Goal: Information Seeking & Learning: Compare options

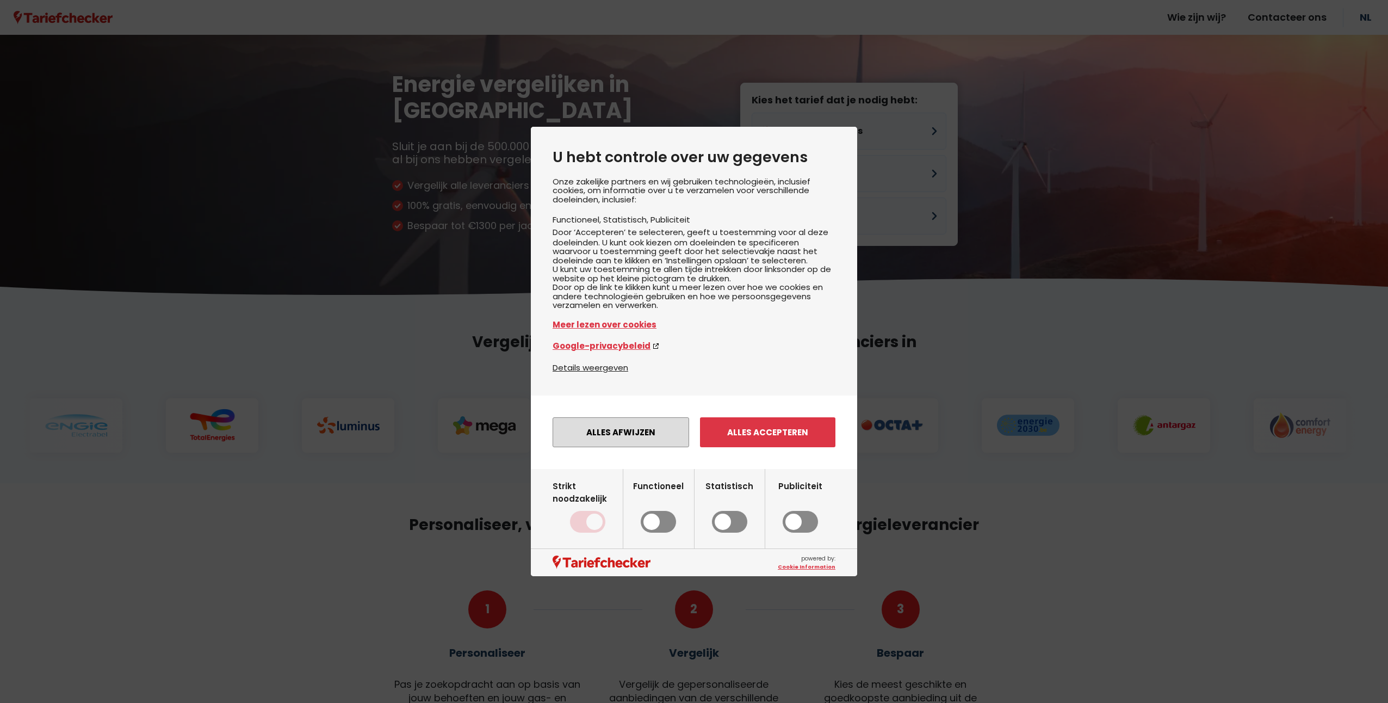
click at [564, 446] on button "Alles afwijzen" at bounding box center [621, 432] width 137 height 30
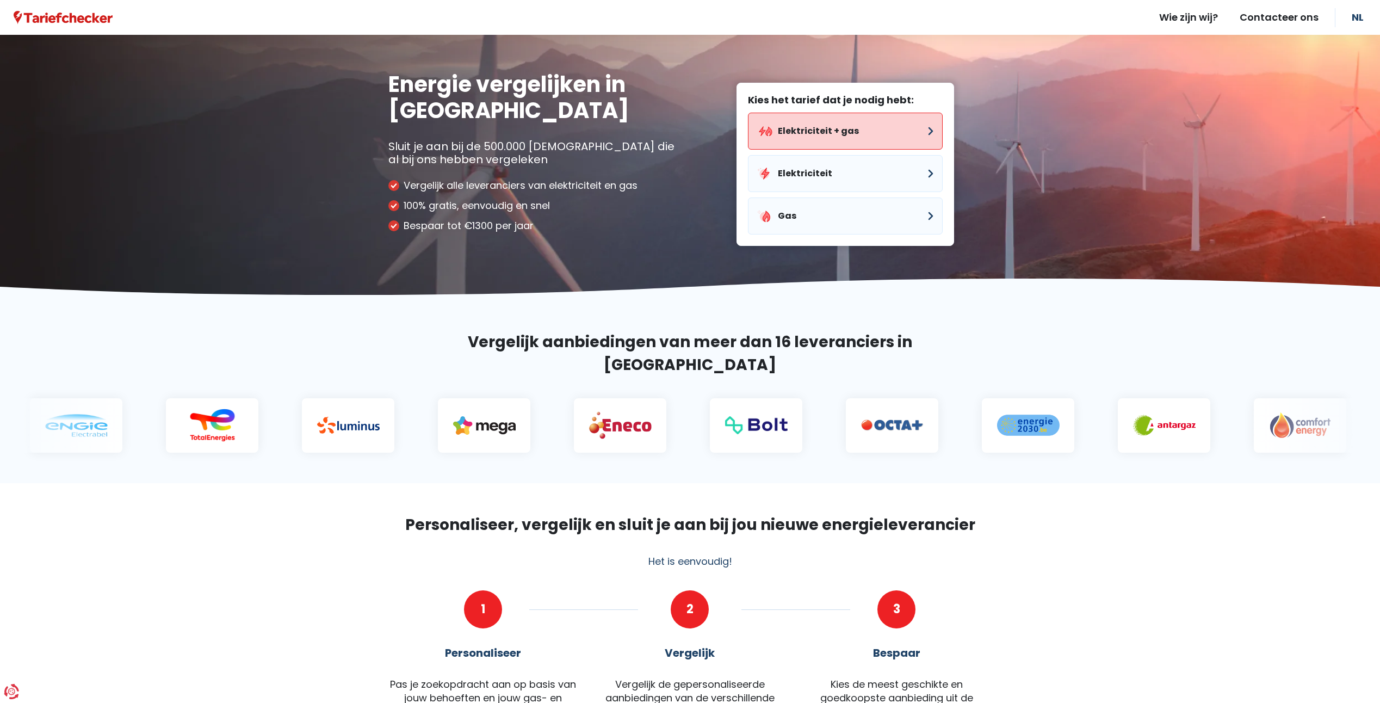
click at [899, 128] on button "Elektriciteit + gas" at bounding box center [845, 131] width 195 height 37
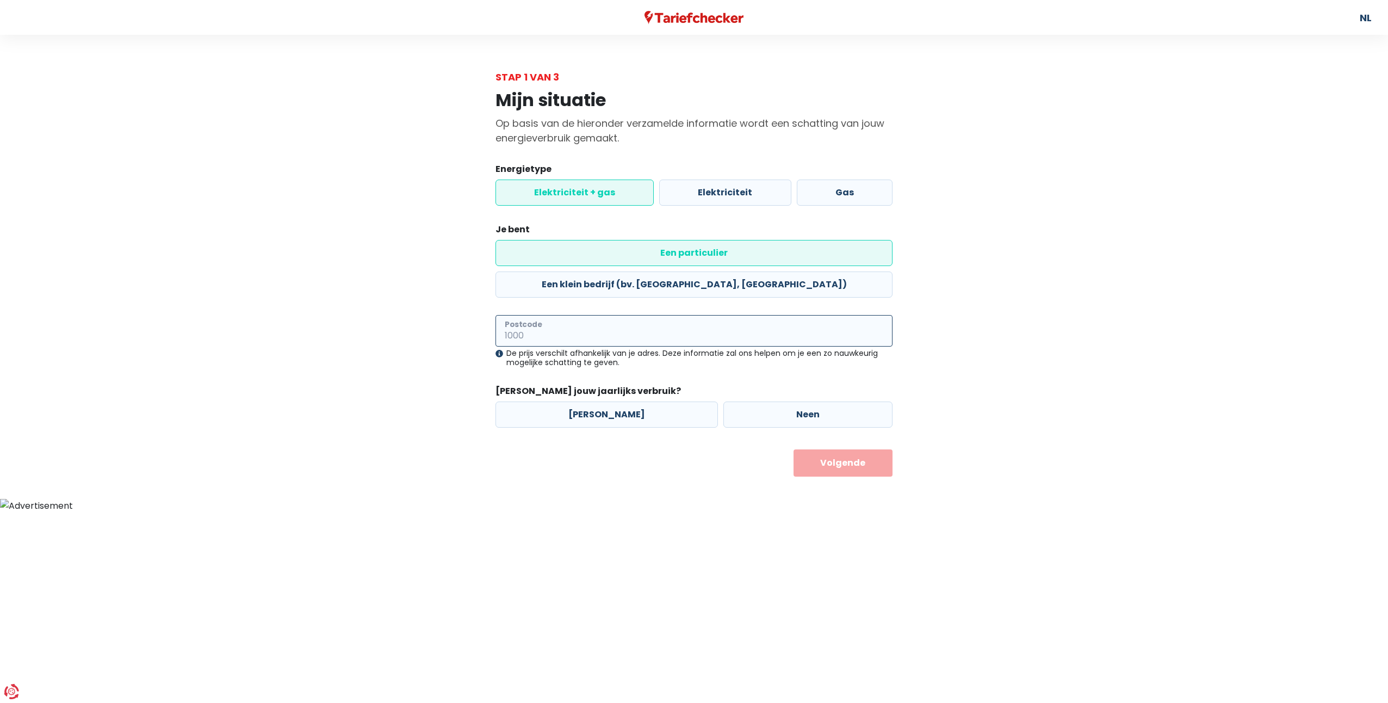
click at [597, 315] on input "Postcode" at bounding box center [694, 331] width 397 height 32
type input "2910"
click at [561, 401] on label "[PERSON_NAME]" at bounding box center [607, 414] width 222 height 26
click at [561, 401] on input "[PERSON_NAME]" at bounding box center [607, 414] width 222 height 26
radio input "true"
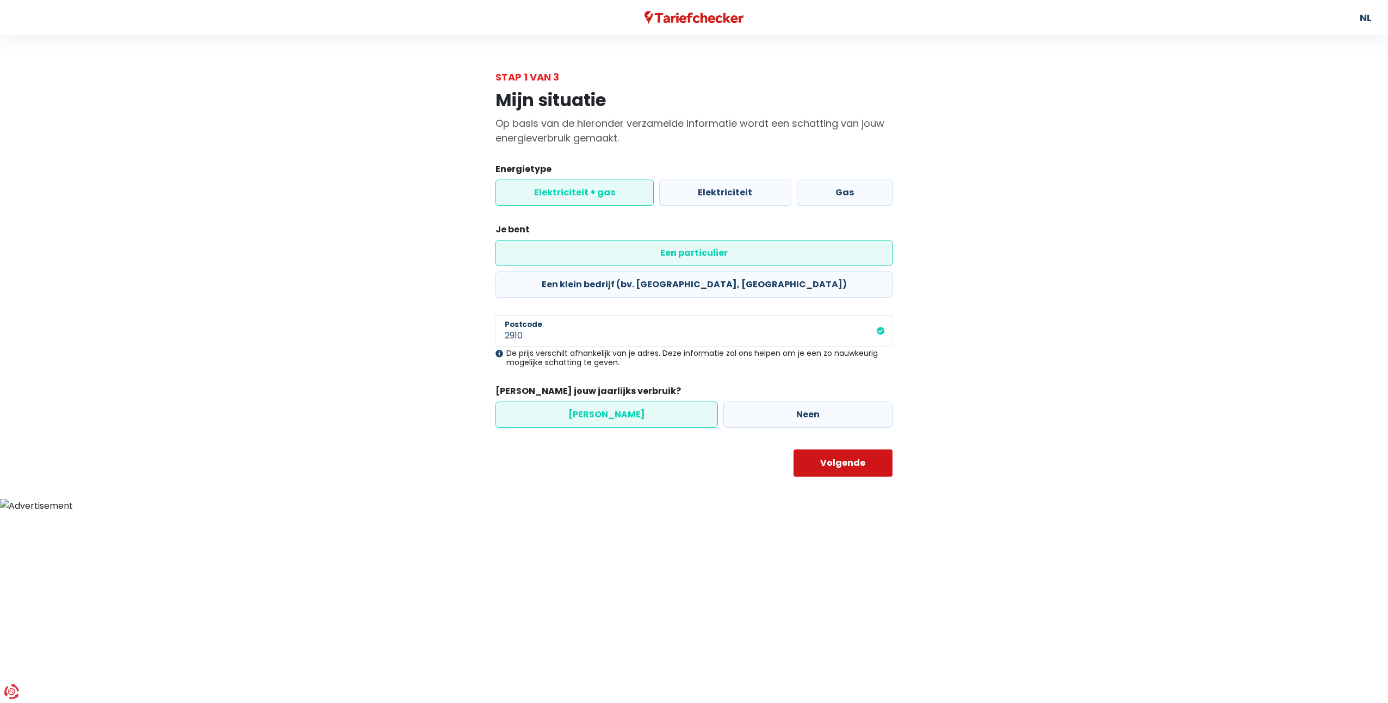
click at [796, 449] on button "Volgende" at bounding box center [844, 462] width 100 height 27
select select
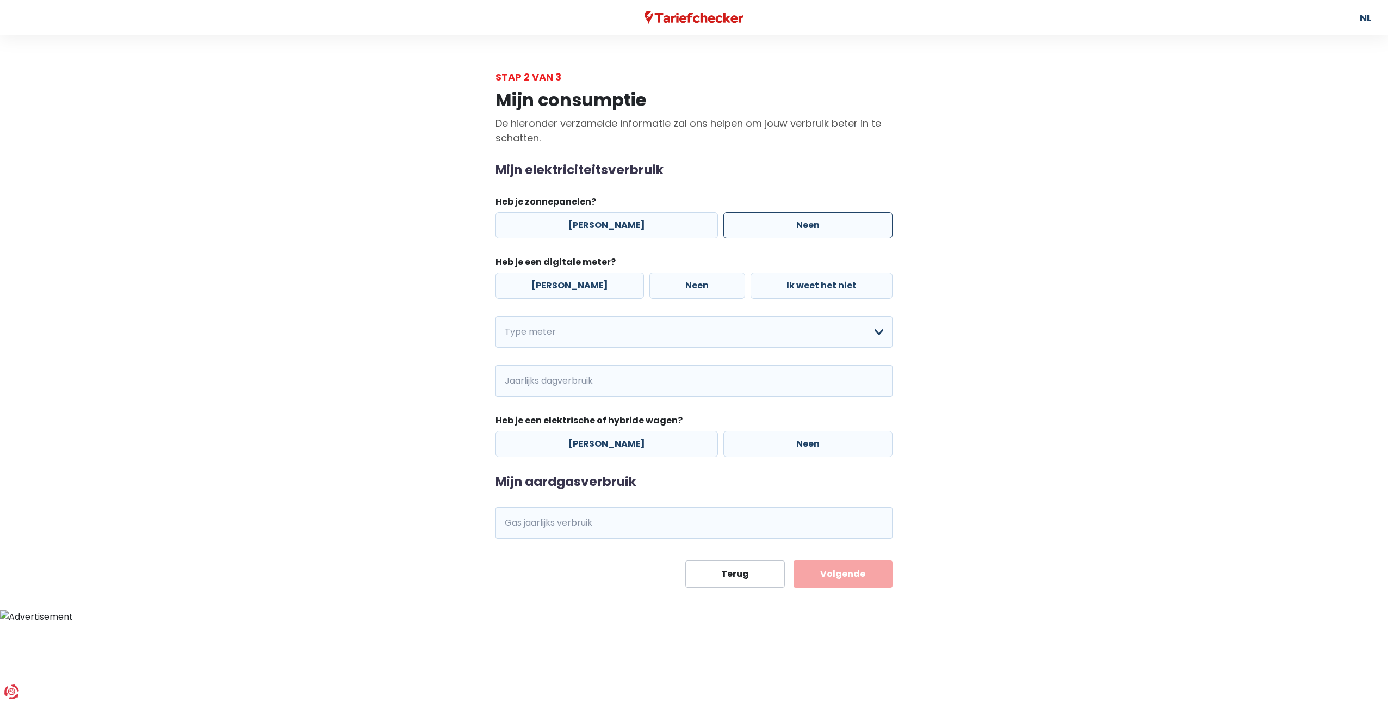
click at [780, 228] on label "Neen" at bounding box center [808, 225] width 169 height 26
click at [780, 228] on input "Neen" at bounding box center [808, 225] width 169 height 26
radio input "true"
click at [574, 287] on label "[PERSON_NAME]" at bounding box center [570, 286] width 149 height 26
click at [574, 287] on input "[PERSON_NAME]" at bounding box center [570, 286] width 149 height 26
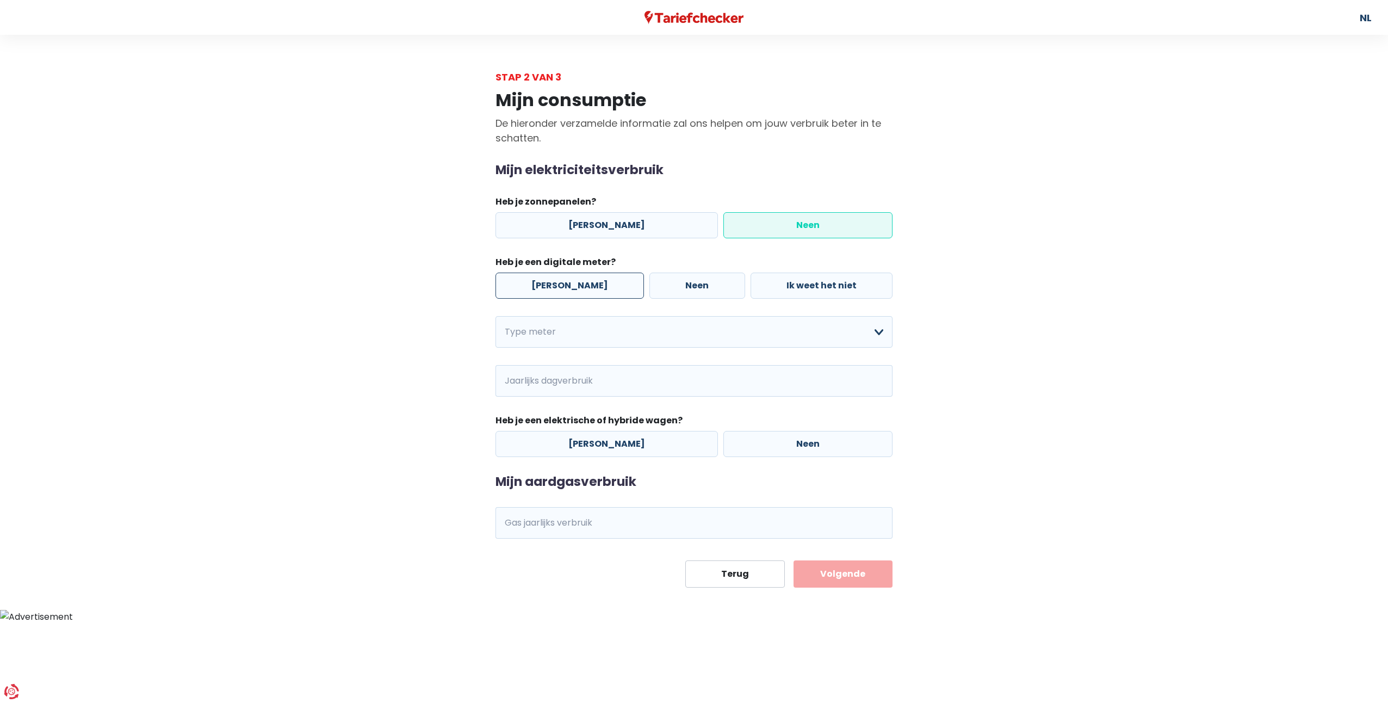
radio input "true"
click at [547, 325] on select "Enkelvoudig Tweevoudig Enkelvoudig + uitsluitend nachttarief Tweevoudig + uitsl…" at bounding box center [694, 332] width 397 height 32
select select "day_night_bi_hourly"
click at [496, 316] on select "Enkelvoudig Tweevoudig Enkelvoudig + uitsluitend nachttarief Tweevoudig + uitsl…" at bounding box center [694, 332] width 397 height 32
click at [524, 376] on span "kWh" at bounding box center [511, 381] width 30 height 32
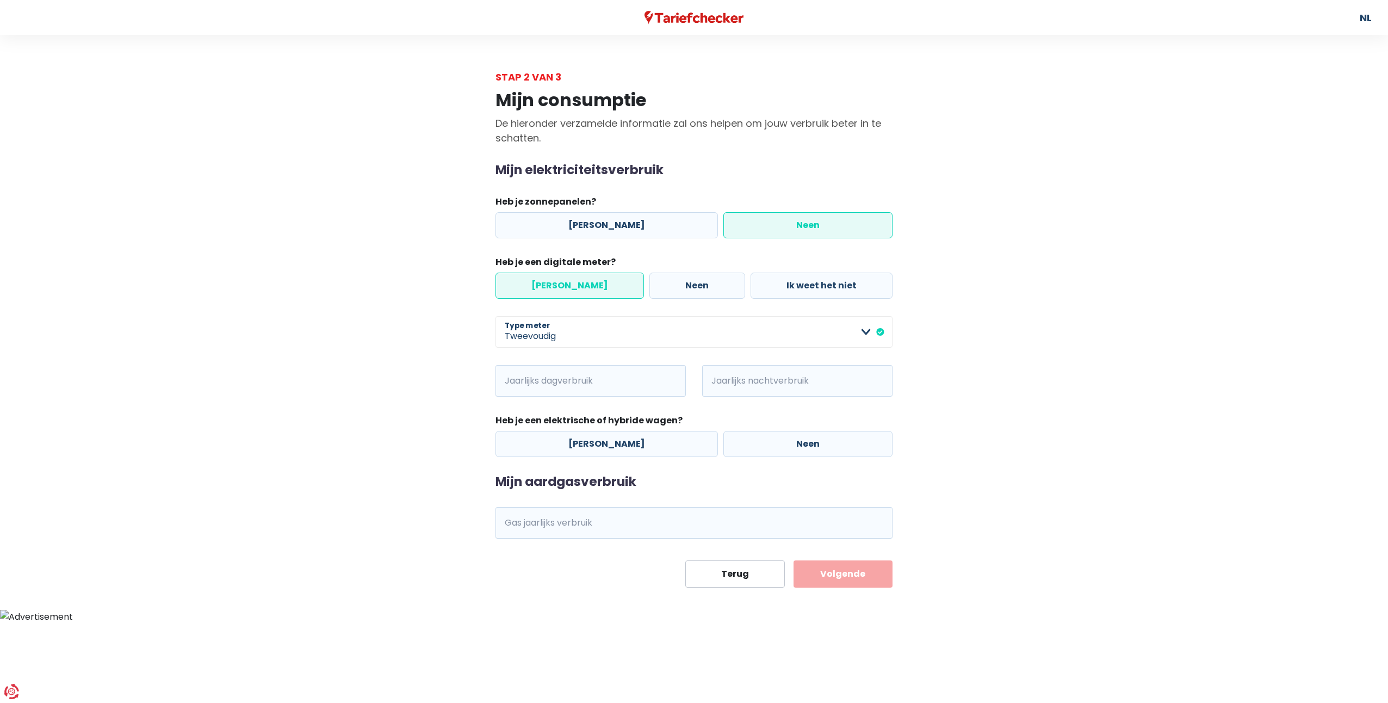
click at [507, 376] on span "kWh" at bounding box center [511, 381] width 30 height 32
click at [567, 379] on input "Jaarlijks dagverbruik" at bounding box center [606, 381] width 160 height 32
type input "1444"
click at [730, 379] on span "kWh" at bounding box center [717, 381] width 30 height 32
click at [731, 376] on span "kWh" at bounding box center [717, 381] width 30 height 32
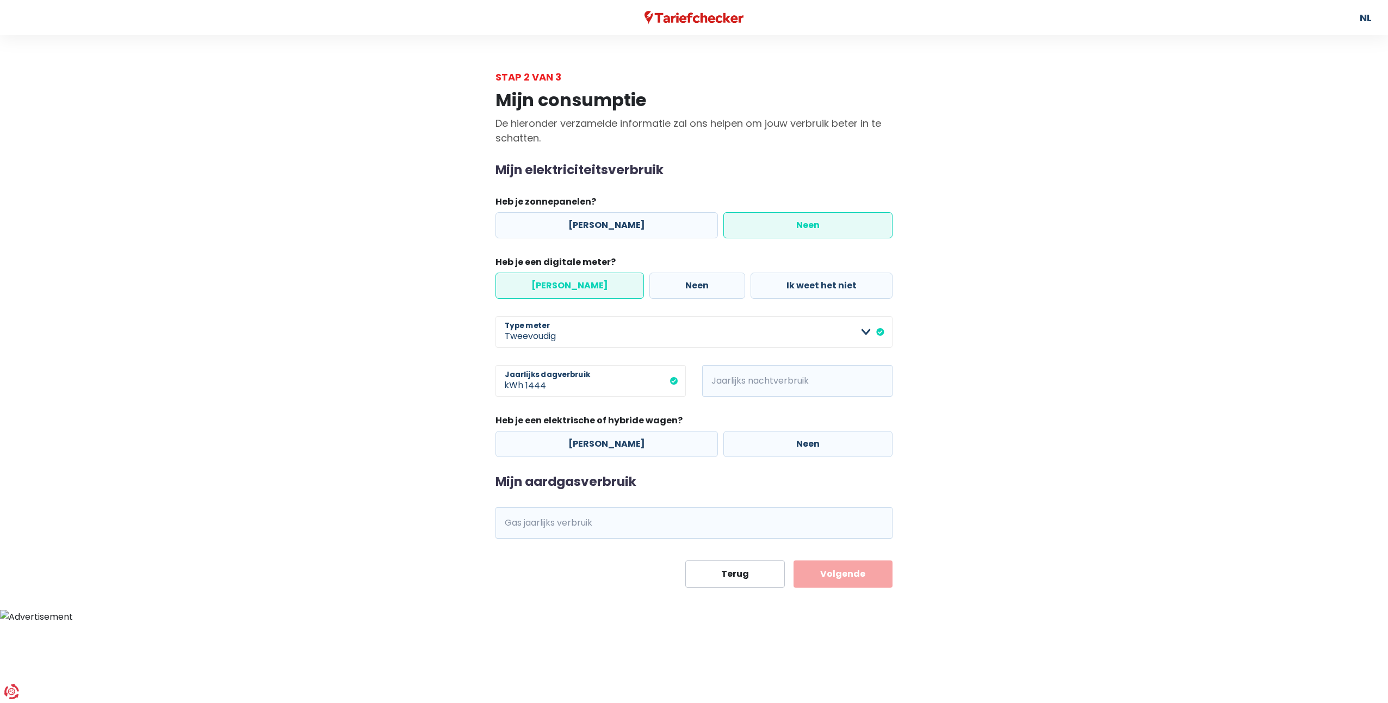
click at [714, 375] on span "kWh" at bounding box center [717, 381] width 30 height 32
click at [734, 378] on input "Jaarlijks nachtverbruik" at bounding box center [812, 381] width 160 height 32
type input "1403"
click at [751, 443] on label "Neen" at bounding box center [808, 444] width 169 height 26
click at [751, 443] on input "Neen" at bounding box center [808, 444] width 169 height 26
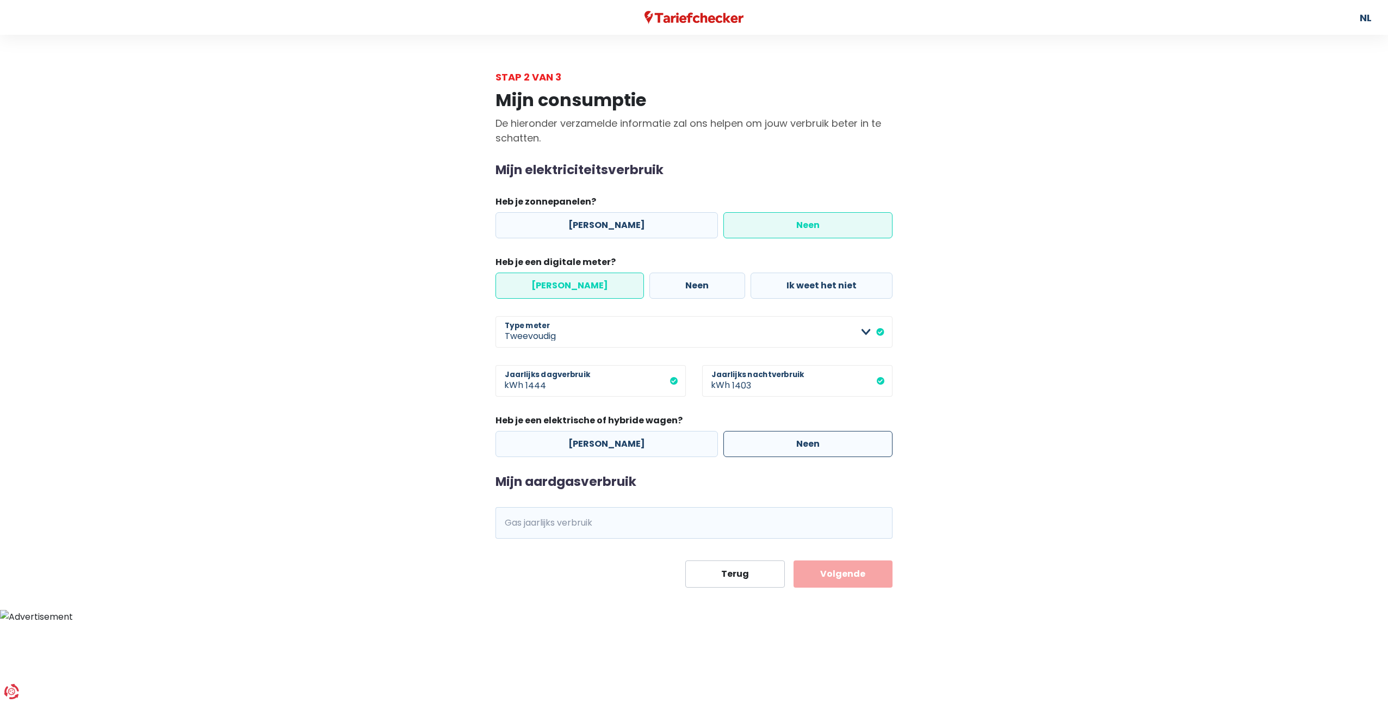
radio input "true"
click at [505, 521] on span "kWh" at bounding box center [511, 523] width 30 height 32
click at [520, 524] on span "kWh" at bounding box center [511, 523] width 30 height 32
click at [510, 523] on span "kWh" at bounding box center [511, 523] width 30 height 32
click at [499, 518] on span "kWh" at bounding box center [511, 523] width 30 height 32
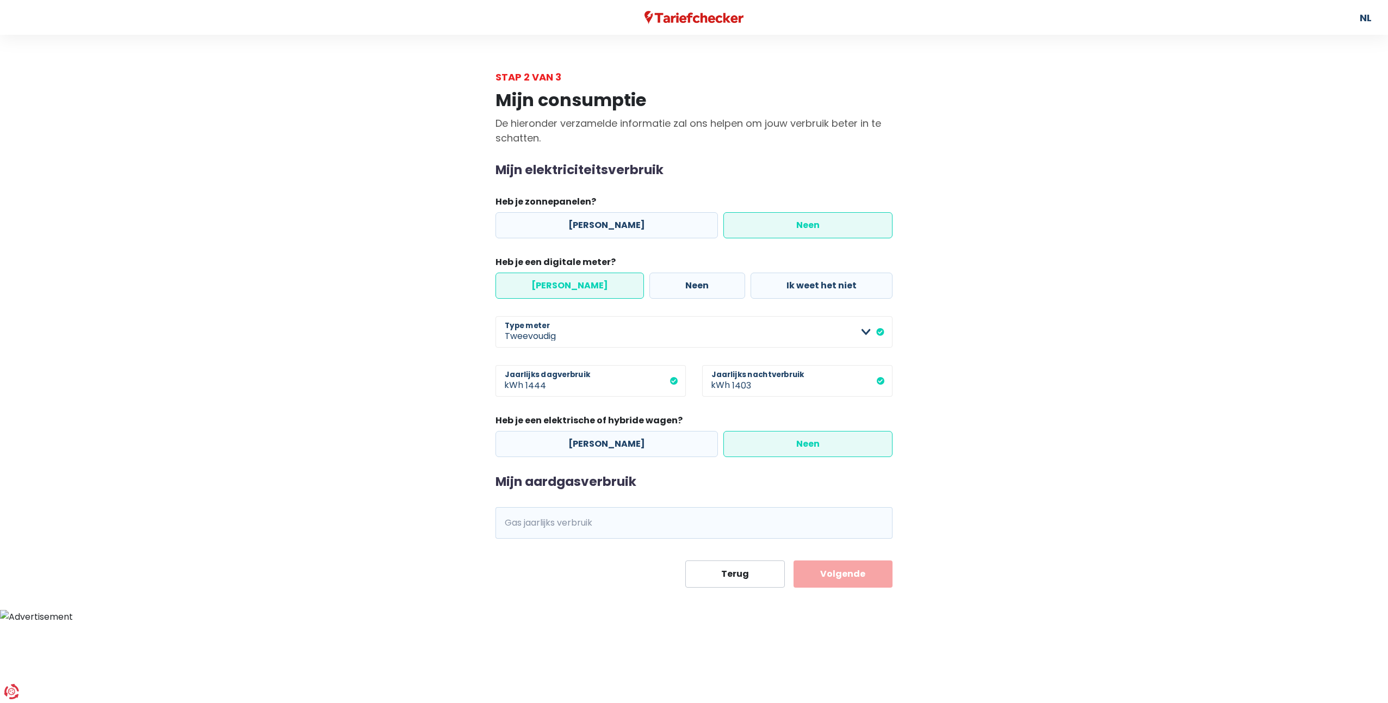
click at [513, 522] on span "kWh" at bounding box center [511, 523] width 30 height 32
click at [536, 524] on input "Gas jaarlijks verbruik" at bounding box center [709, 523] width 367 height 32
type input "15551"
click at [814, 574] on button "Volgende" at bounding box center [844, 573] width 100 height 27
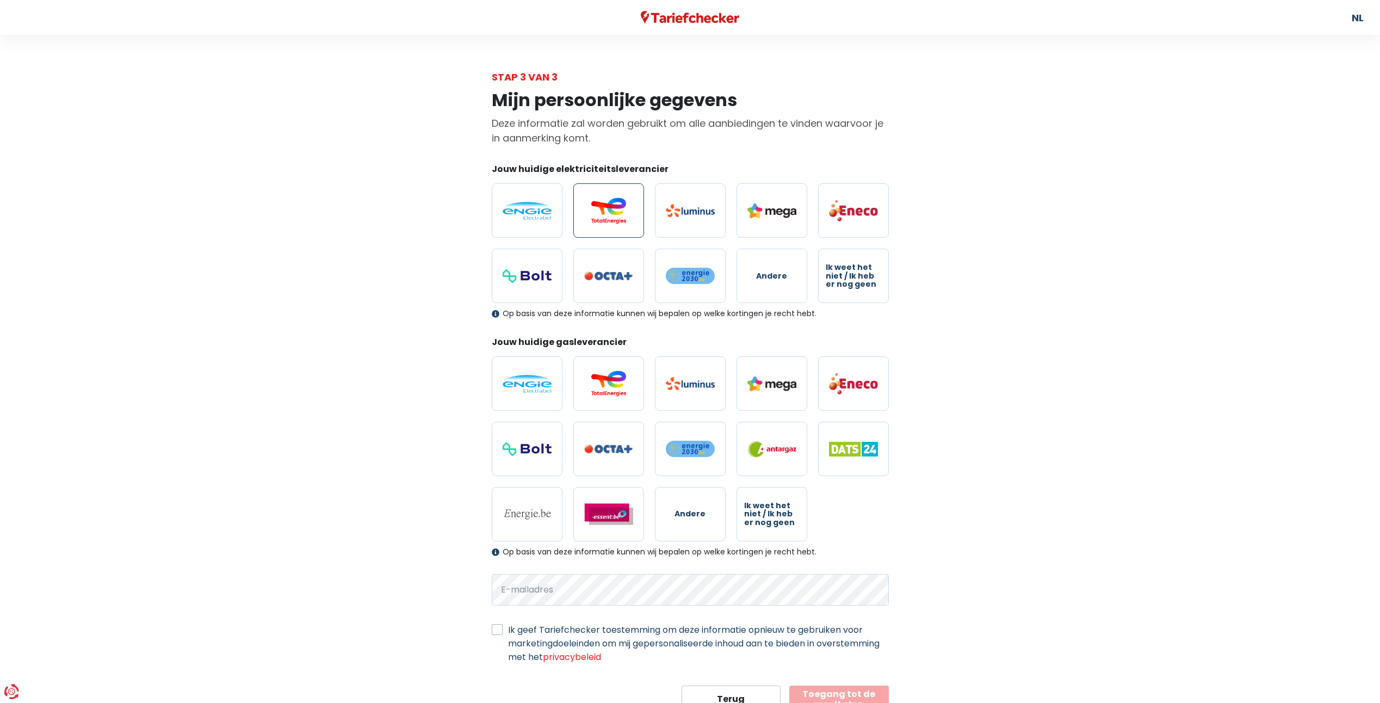
click at [617, 217] on img at bounding box center [608, 210] width 49 height 26
click at [617, 217] on input "radio" at bounding box center [608, 210] width 71 height 54
radio input "true"
click at [601, 370] on label at bounding box center [608, 383] width 71 height 54
click at [601, 370] on input "radio" at bounding box center [608, 383] width 71 height 54
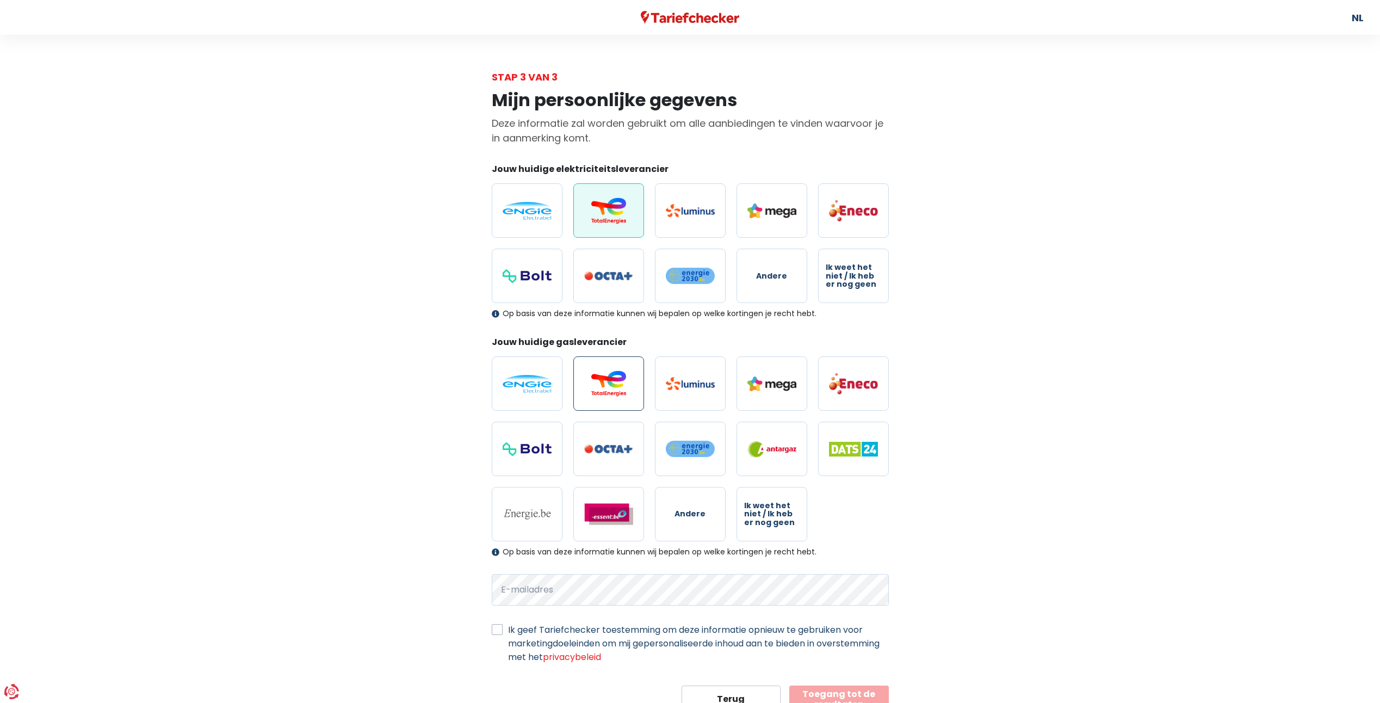
radio input "true"
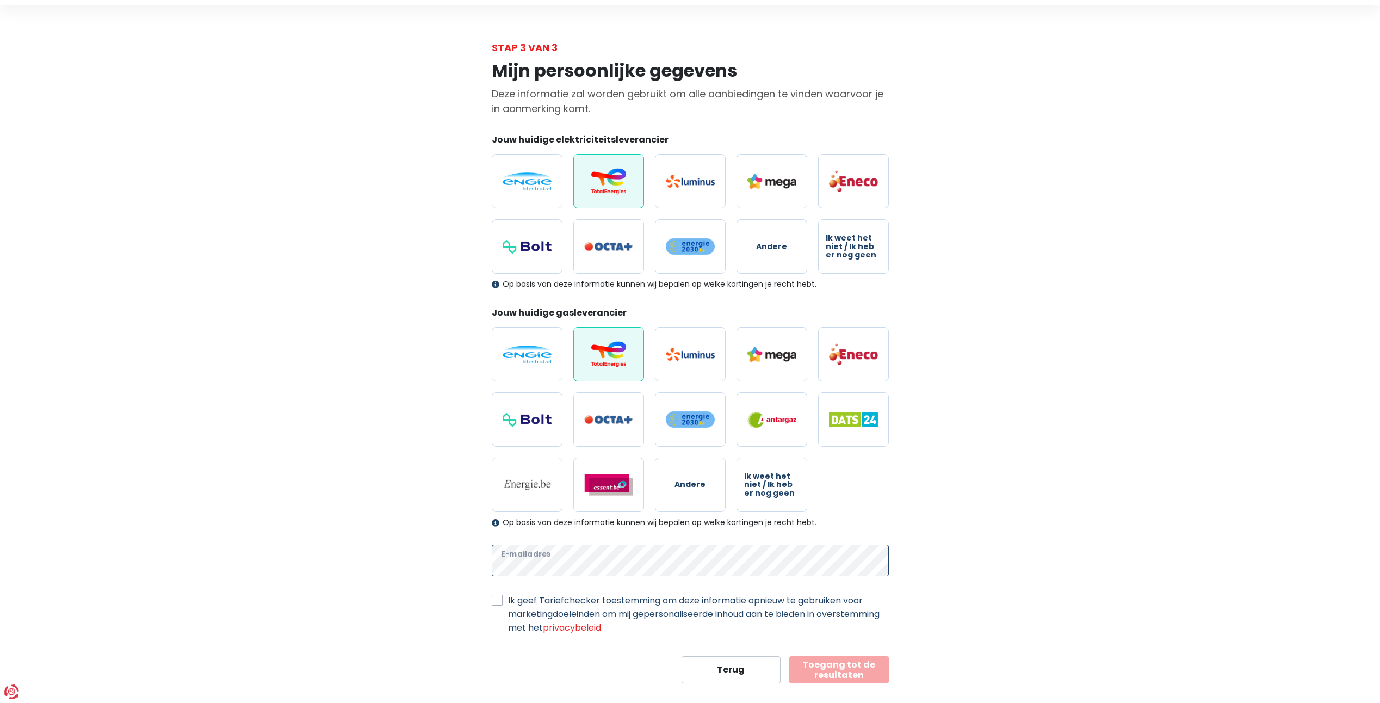
scroll to position [45, 0]
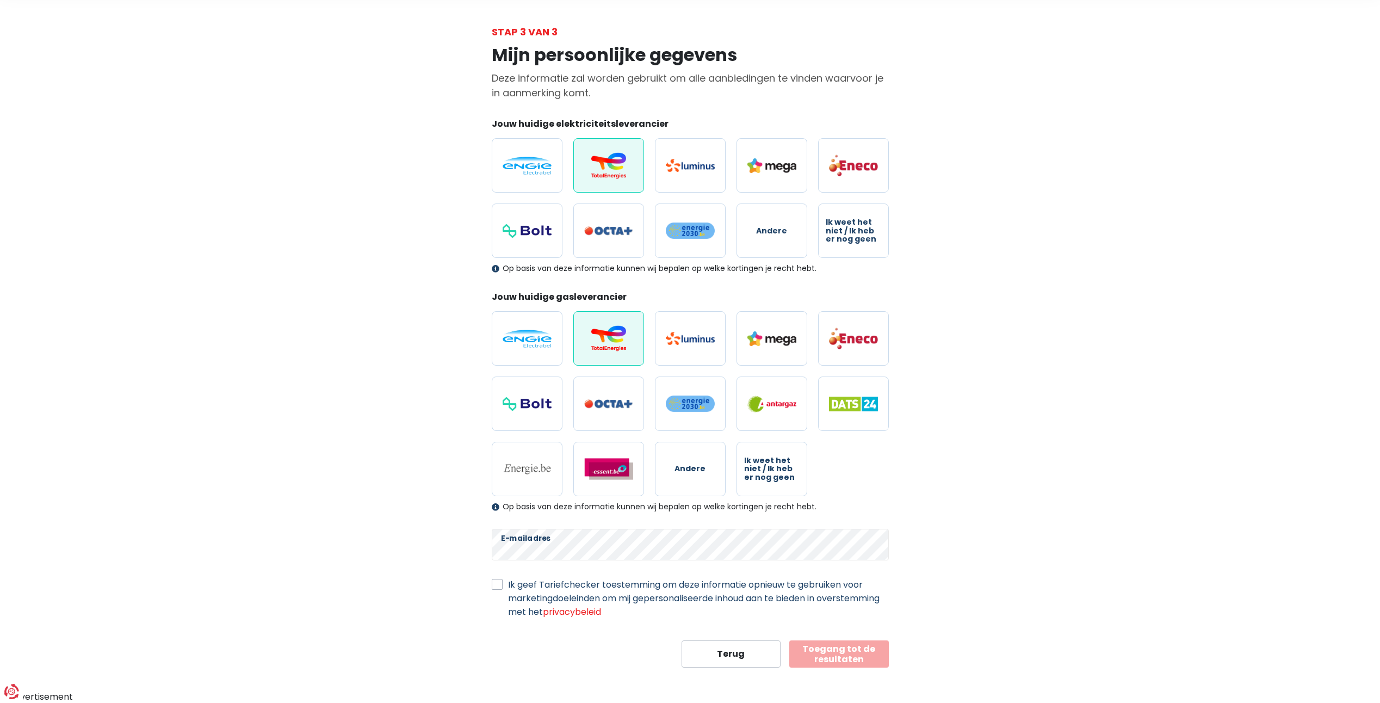
click at [508, 586] on label "Ik geef Tariefchecker toestemming om deze informatie opnieuw te gebruiken voor …" at bounding box center [698, 598] width 381 height 41
click at [499, 586] on input "Ik geef Tariefchecker toestemming om deze informatie opnieuw te gebruiken voor …" at bounding box center [497, 583] width 11 height 11
checkbox input "true"
click at [812, 654] on button "Toegang tot de resultaten" at bounding box center [839, 653] width 100 height 27
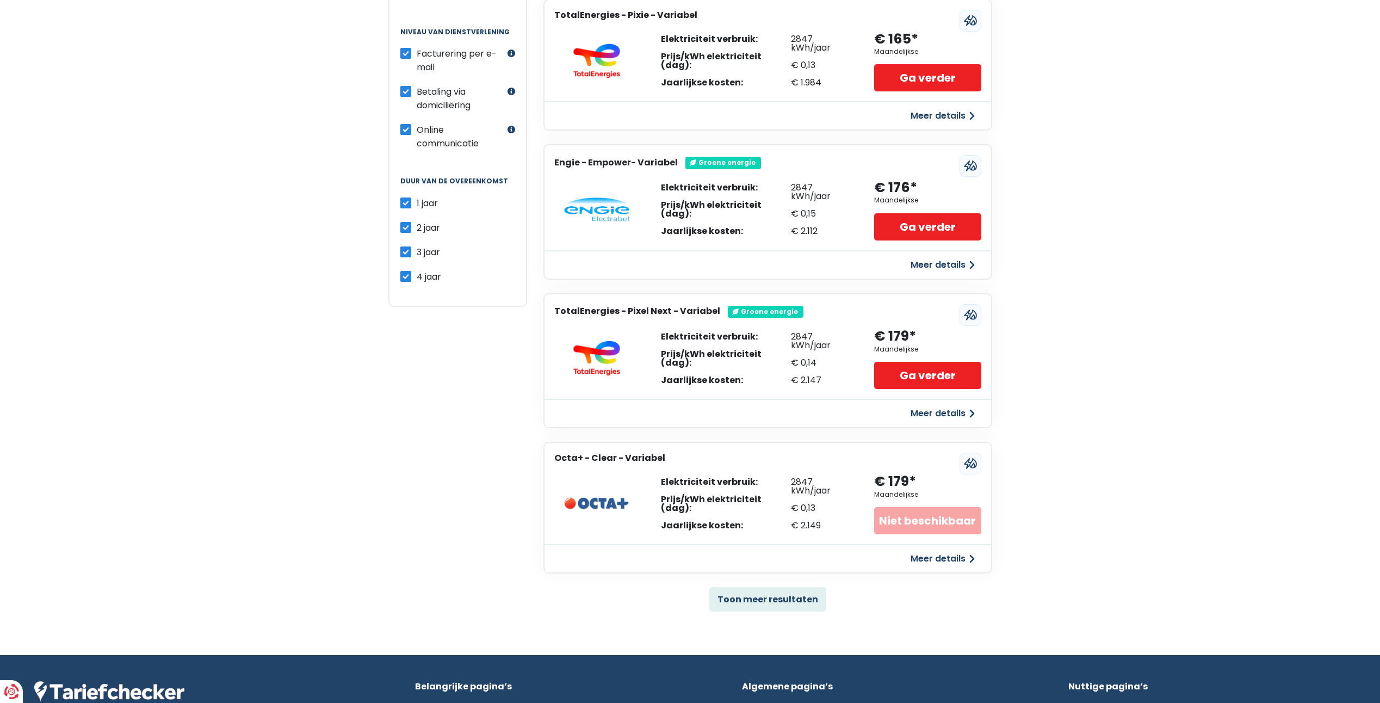
scroll to position [435, 0]
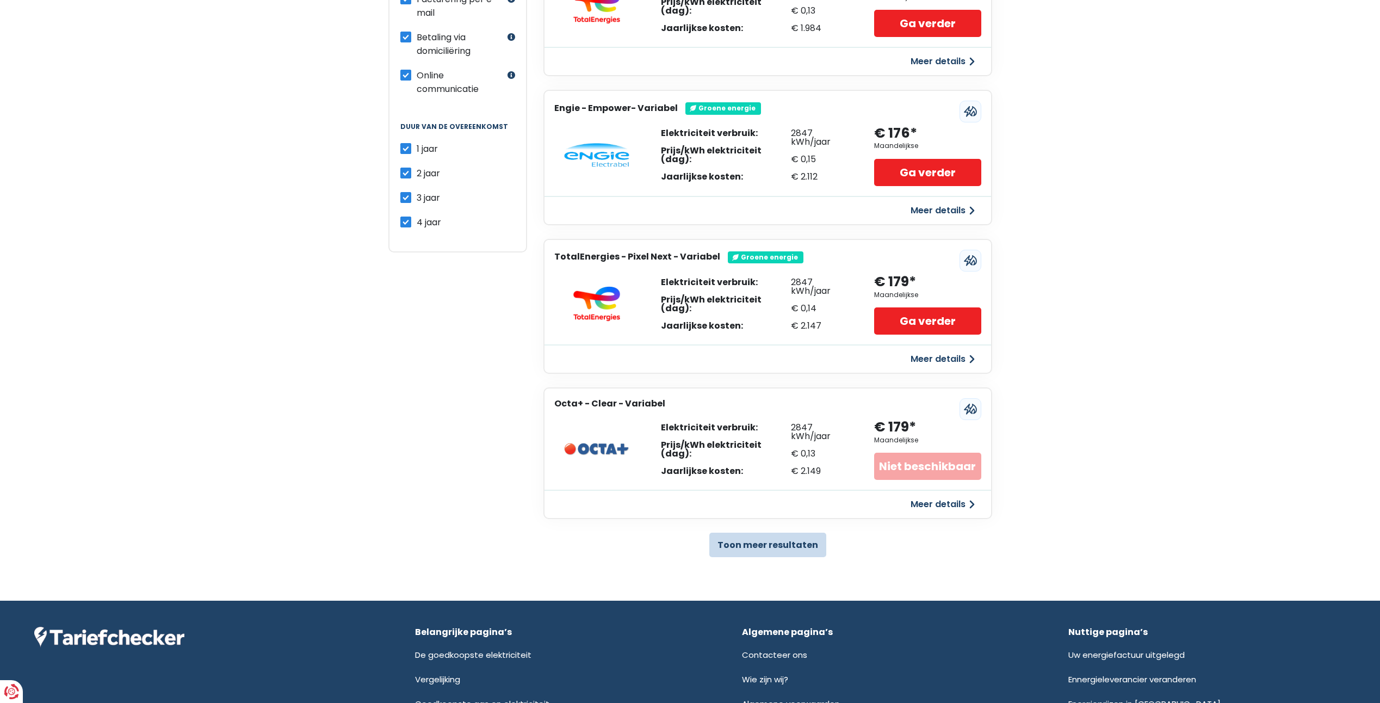
click at [764, 541] on button "Toon meer resultaten" at bounding box center [767, 545] width 117 height 24
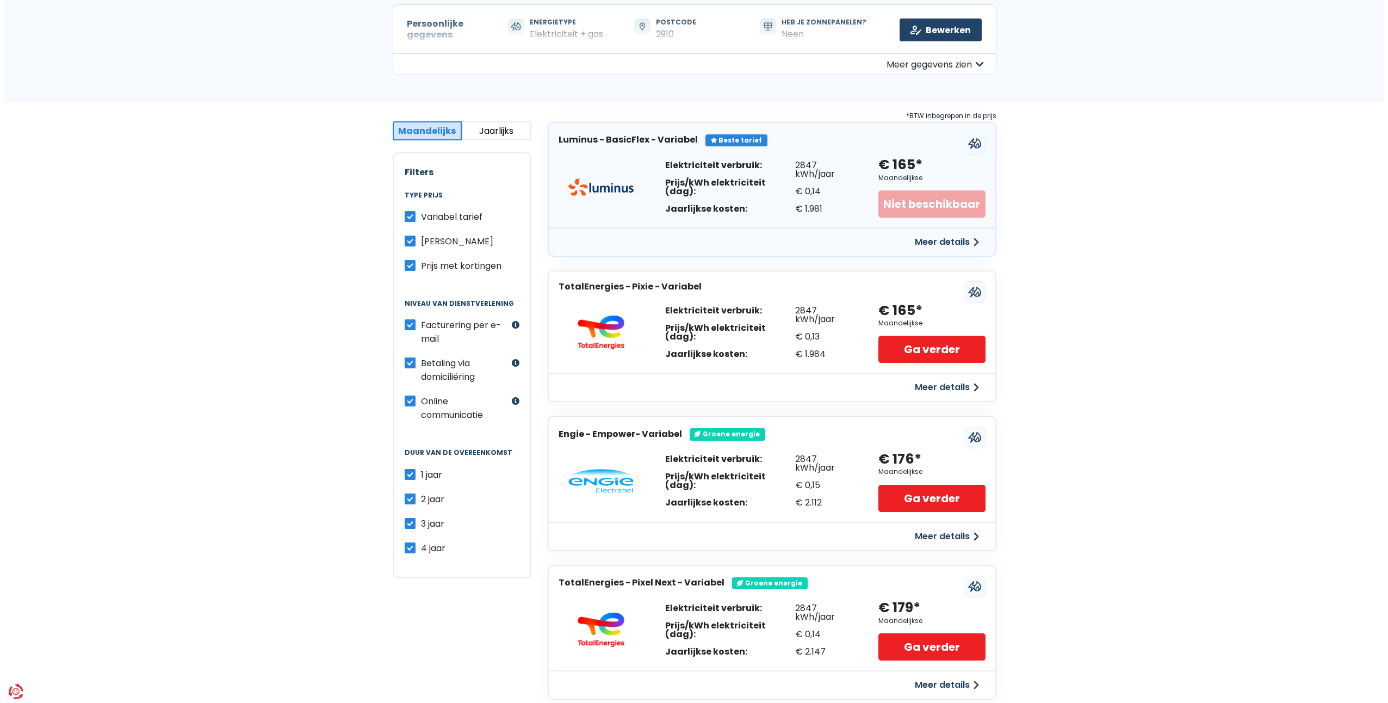
scroll to position [54, 0]
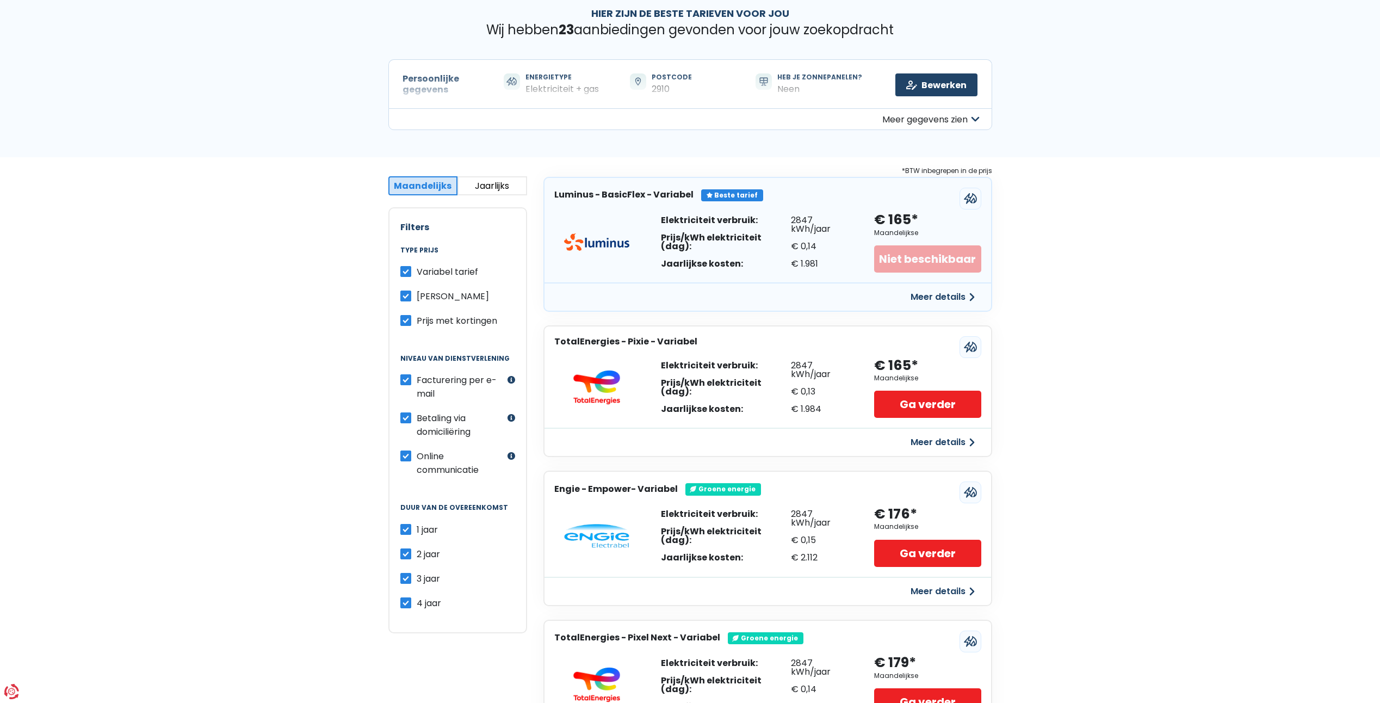
click at [940, 438] on button "Meer details" at bounding box center [942, 442] width 77 height 20
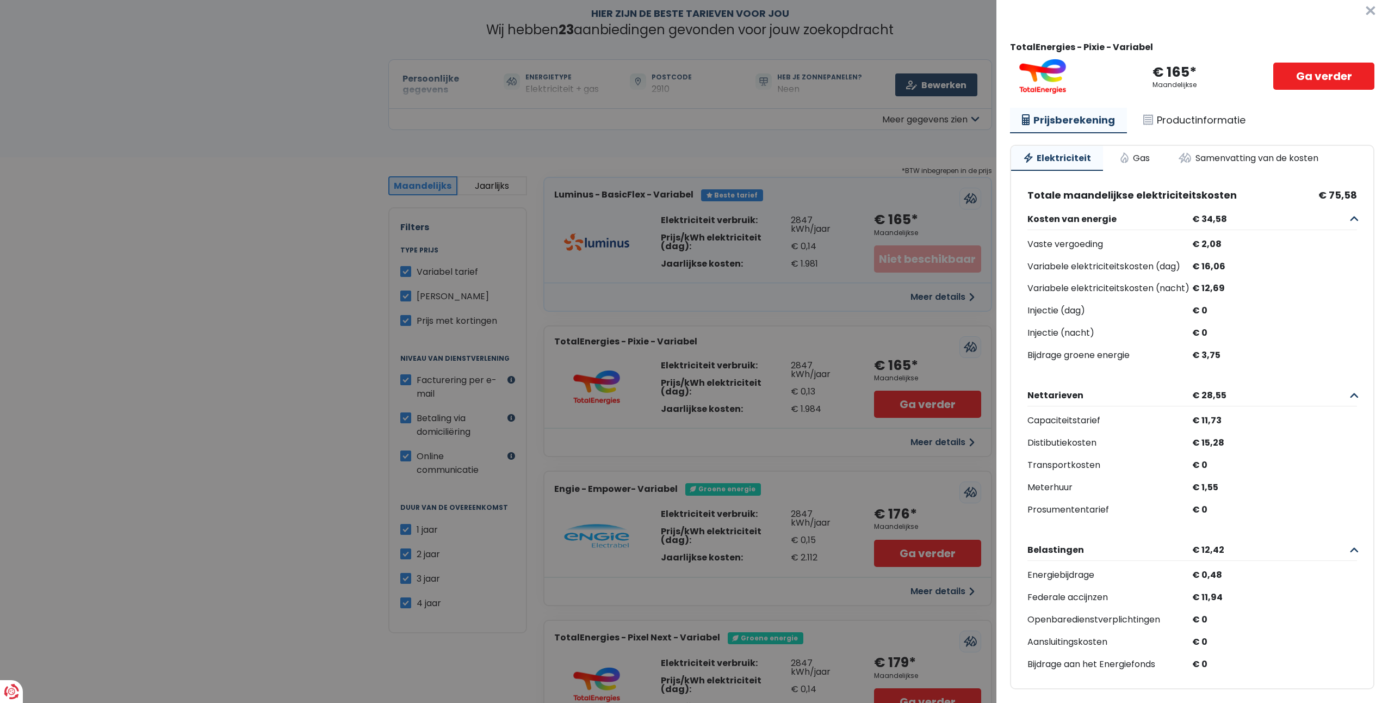
scroll to position [30, 0]
click at [1137, 146] on link "Gas" at bounding box center [1135, 158] width 54 height 24
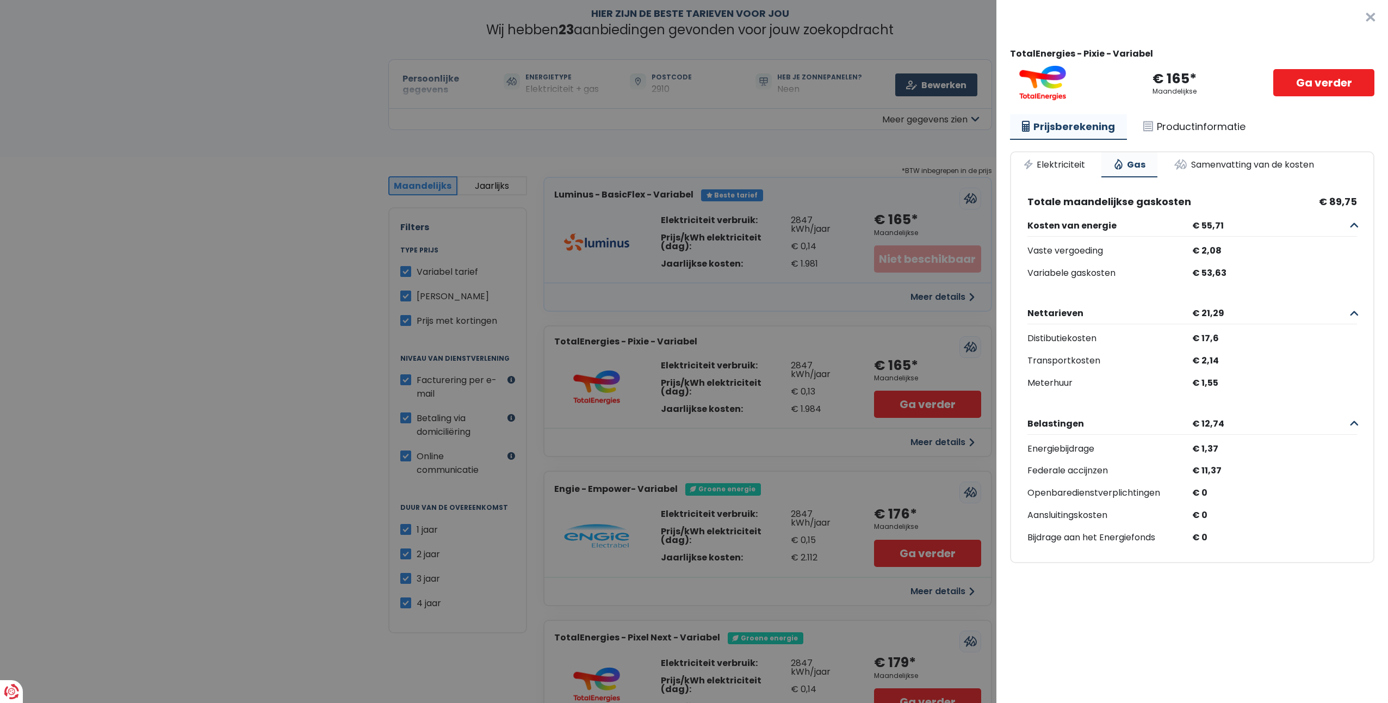
scroll to position [0, 0]
click at [1167, 123] on link "Productinformatie" at bounding box center [1195, 126] width 126 height 25
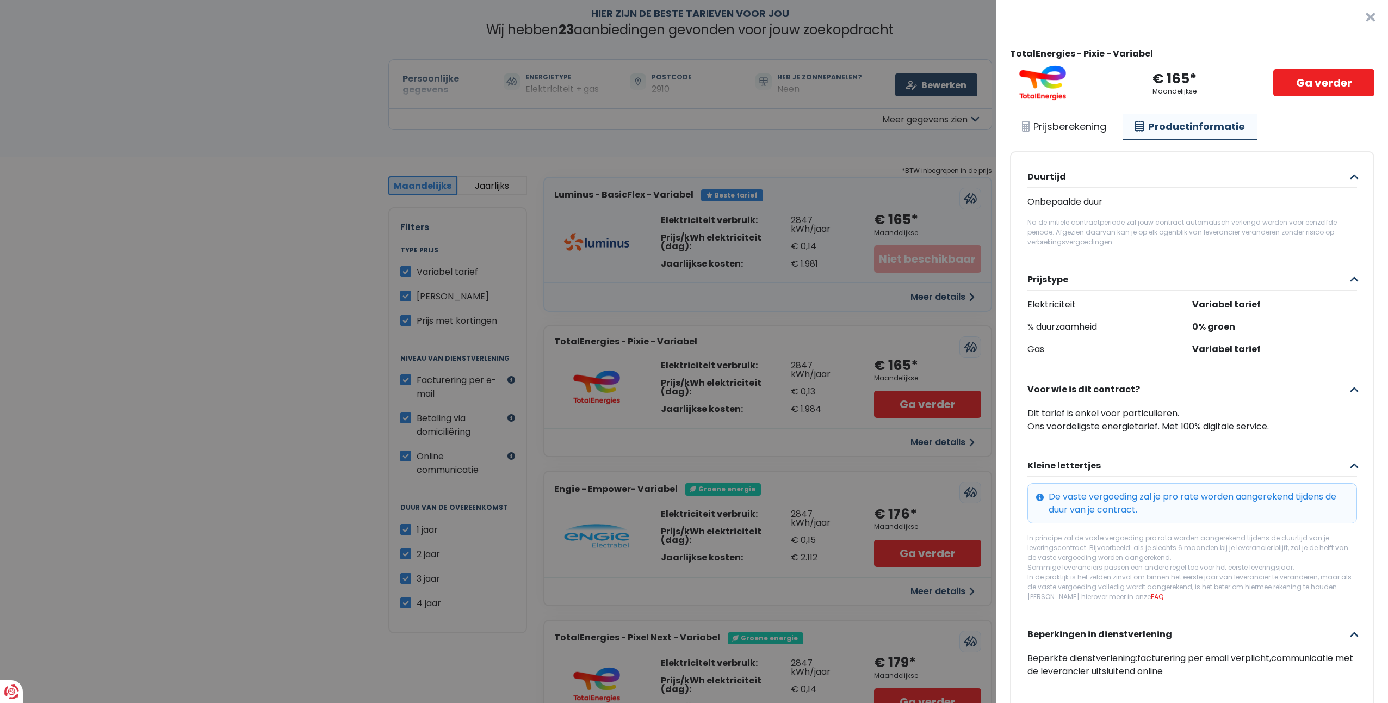
click at [1358, 17] on button "×" at bounding box center [1370, 17] width 35 height 35
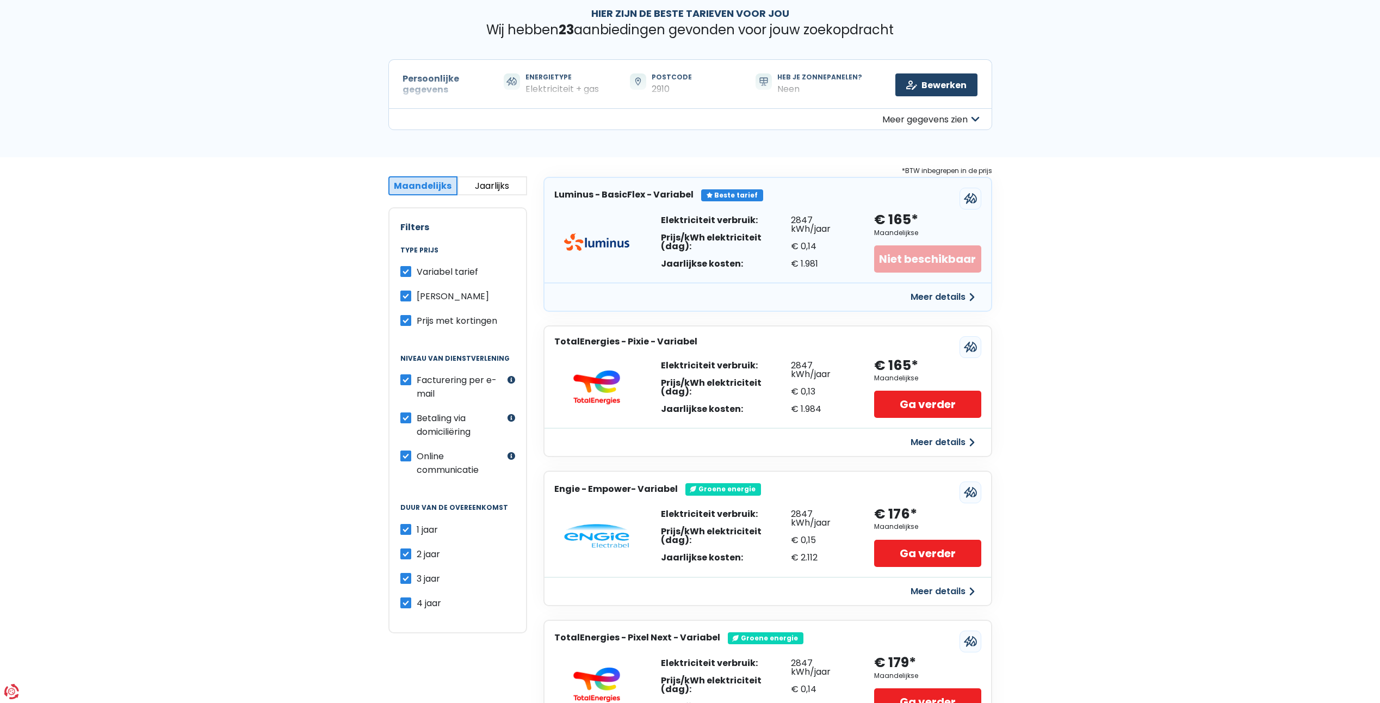
click at [427, 525] on span "1 jaar" at bounding box center [427, 529] width 21 height 13
click at [411, 525] on input "1 jaar" at bounding box center [405, 528] width 11 height 11
checkbox input "false"
click at [417, 552] on label "2 jaar" at bounding box center [428, 554] width 23 height 14
click at [404, 552] on input "2 jaar" at bounding box center [405, 552] width 11 height 11
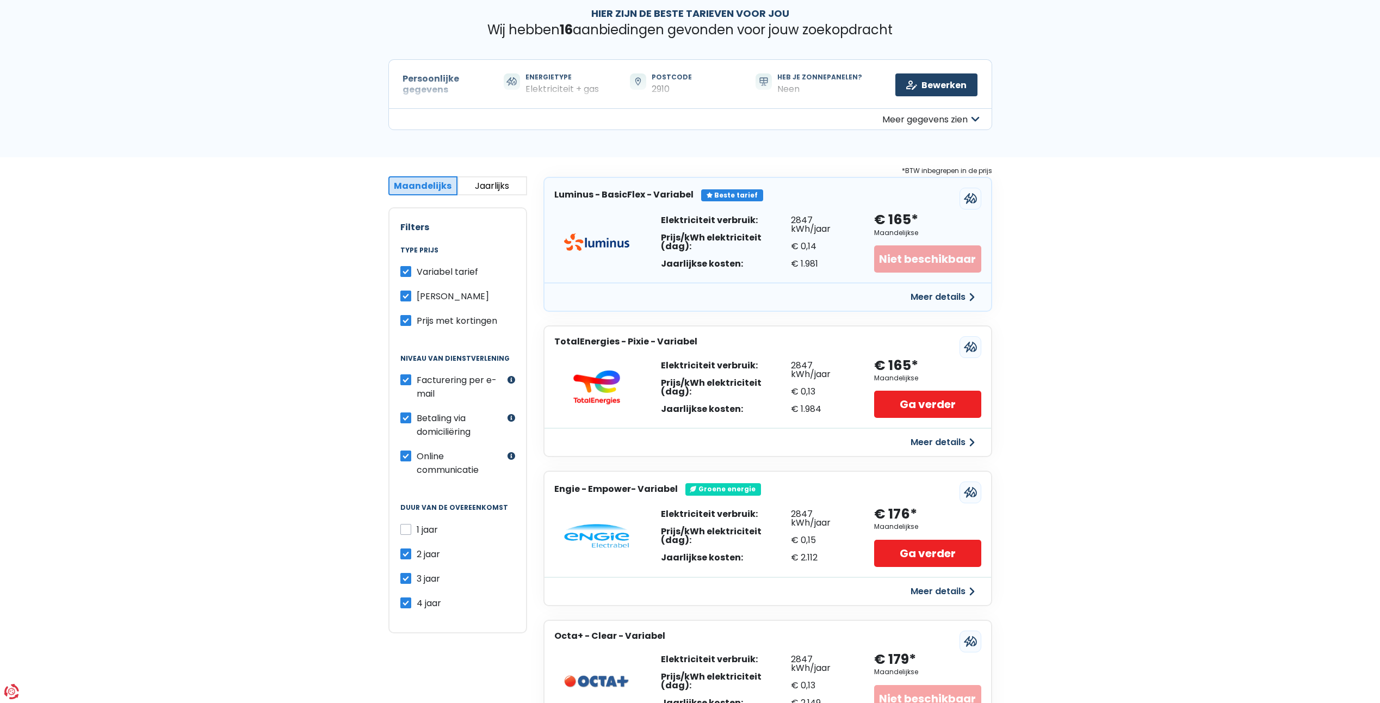
checkbox input "false"
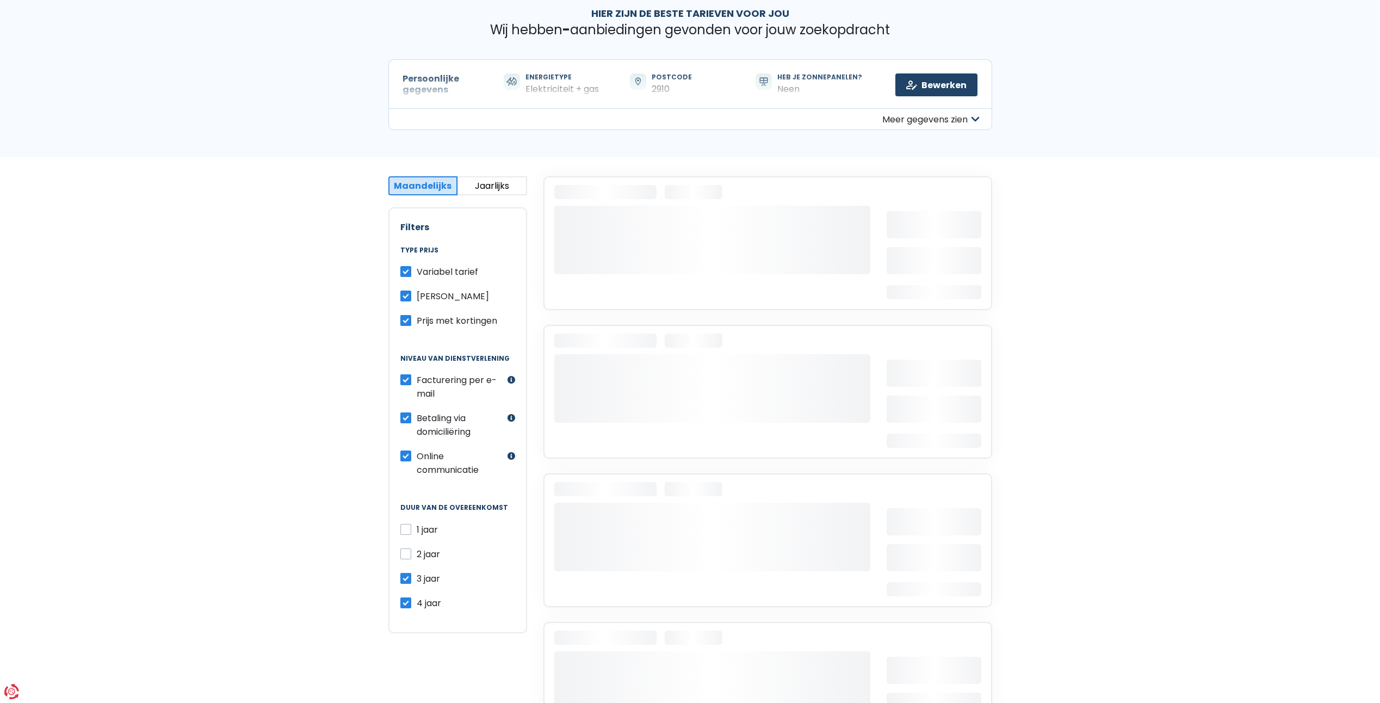
click at [417, 579] on label "3 jaar" at bounding box center [428, 579] width 23 height 14
click at [402, 579] on input "3 jaar" at bounding box center [405, 577] width 11 height 11
checkbox input "false"
click at [417, 603] on label "4 jaar" at bounding box center [429, 603] width 24 height 14
click at [405, 603] on input "4 jaar" at bounding box center [405, 601] width 11 height 11
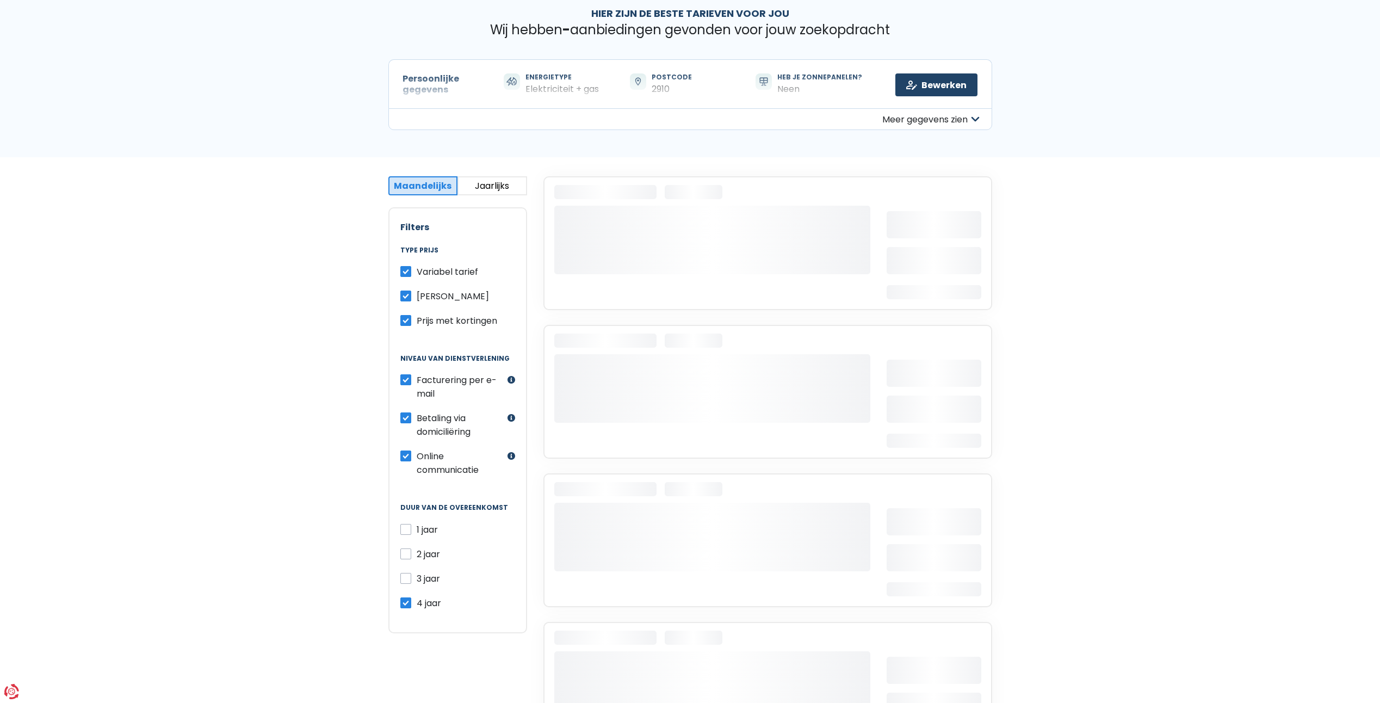
checkbox input "false"
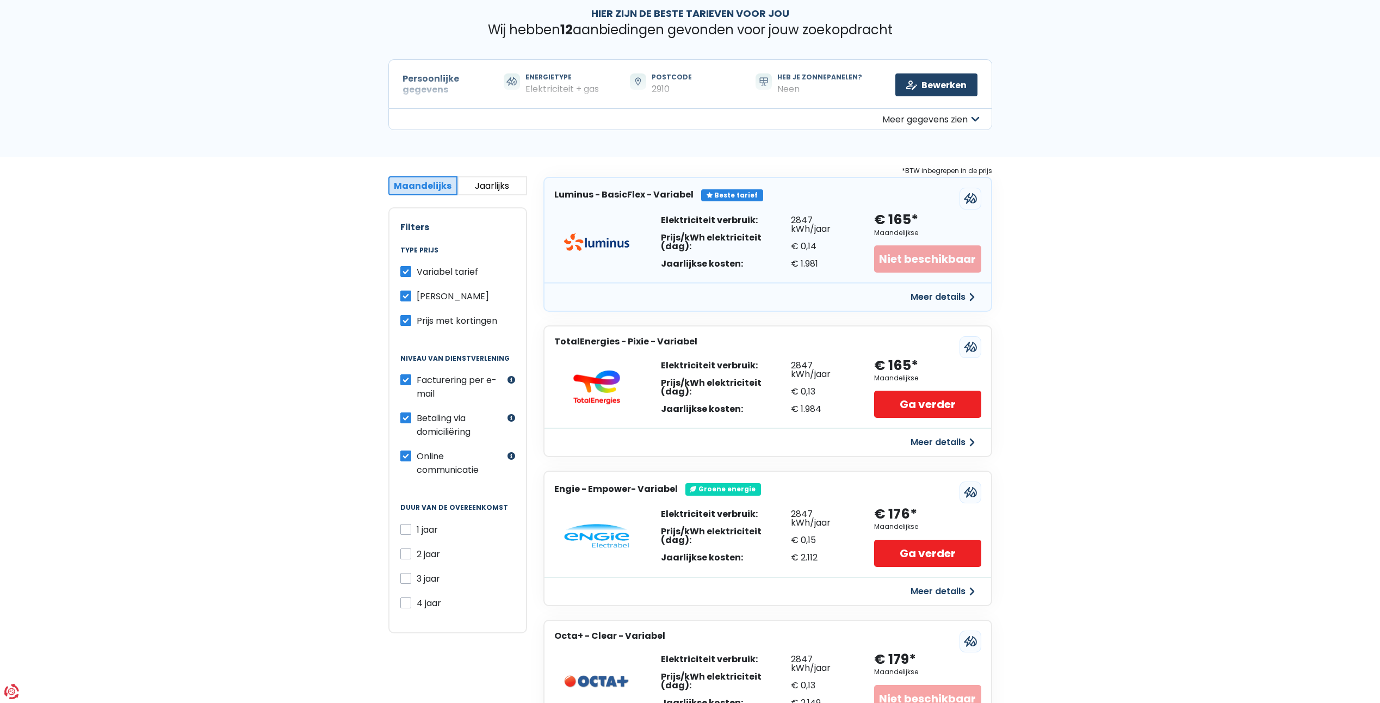
click at [417, 529] on label "1 jaar" at bounding box center [427, 530] width 21 height 14
click at [407, 529] on input "1 jaar" at bounding box center [405, 528] width 11 height 11
checkbox input "true"
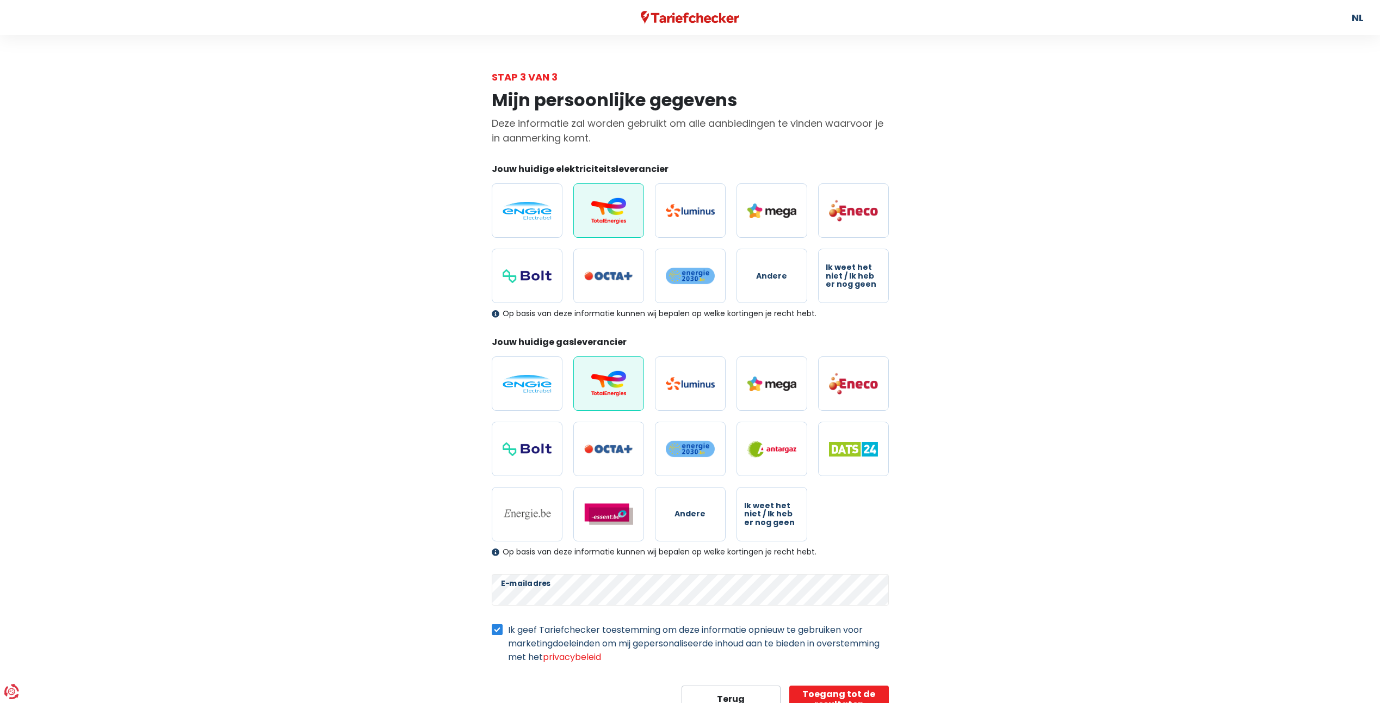
scroll to position [45, 0]
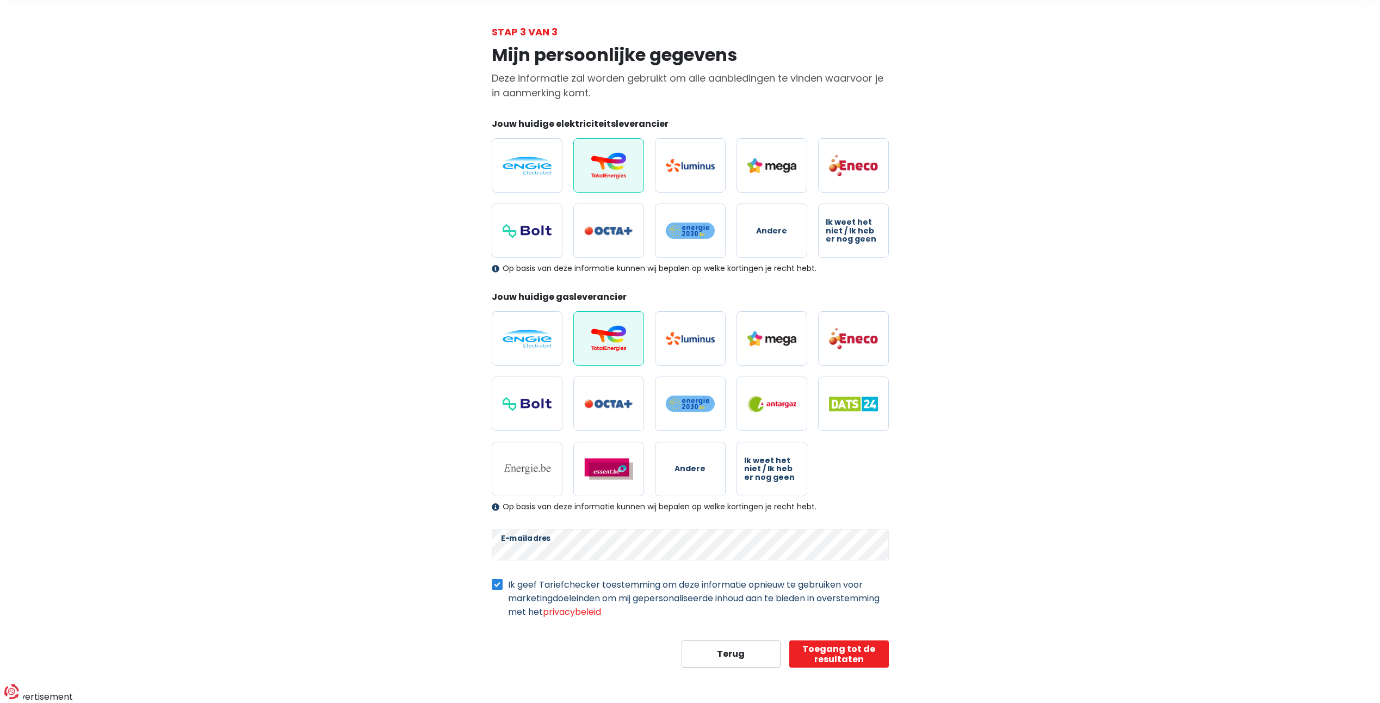
select select "day_night_bi_hourly"
